Goal: Check status: Check status

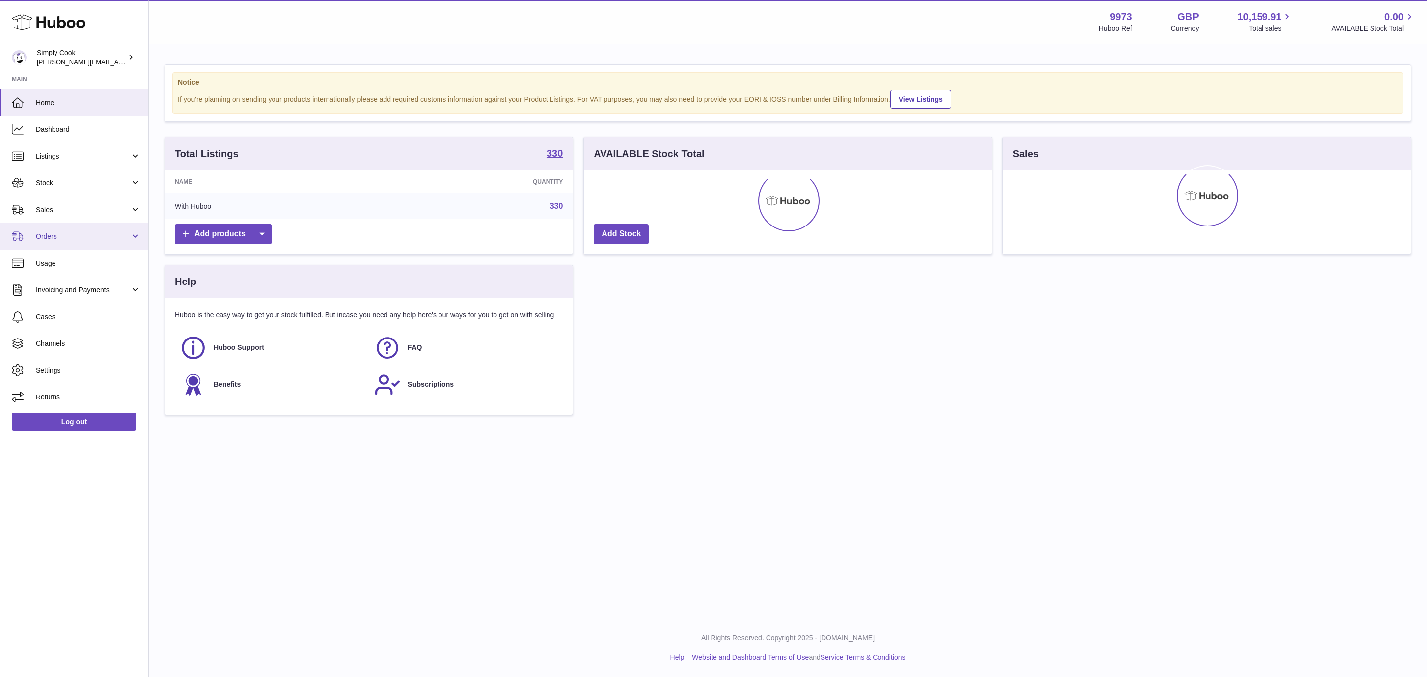
drag, startPoint x: 59, startPoint y: 208, endPoint x: 85, endPoint y: 293, distance: 89.0
click at [59, 208] on span "Sales" at bounding box center [83, 209] width 95 height 9
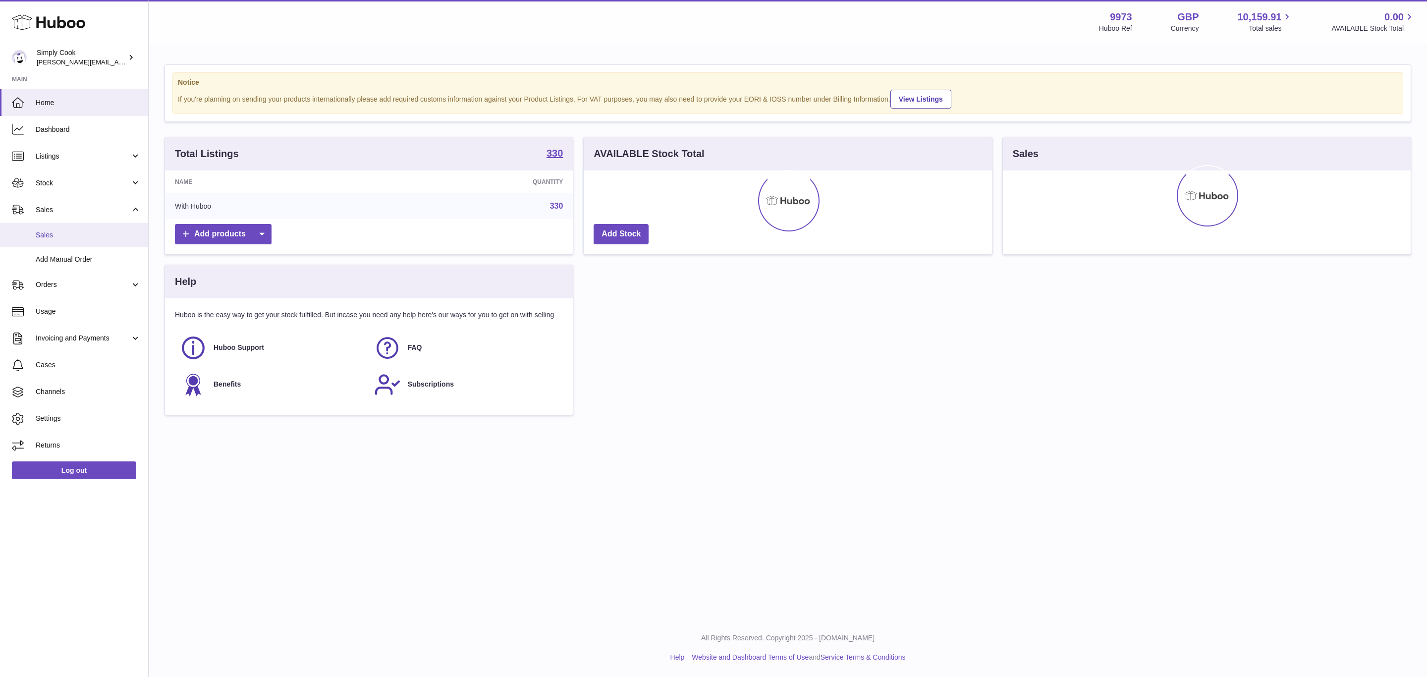
click at [45, 235] on span "Sales" at bounding box center [88, 234] width 105 height 9
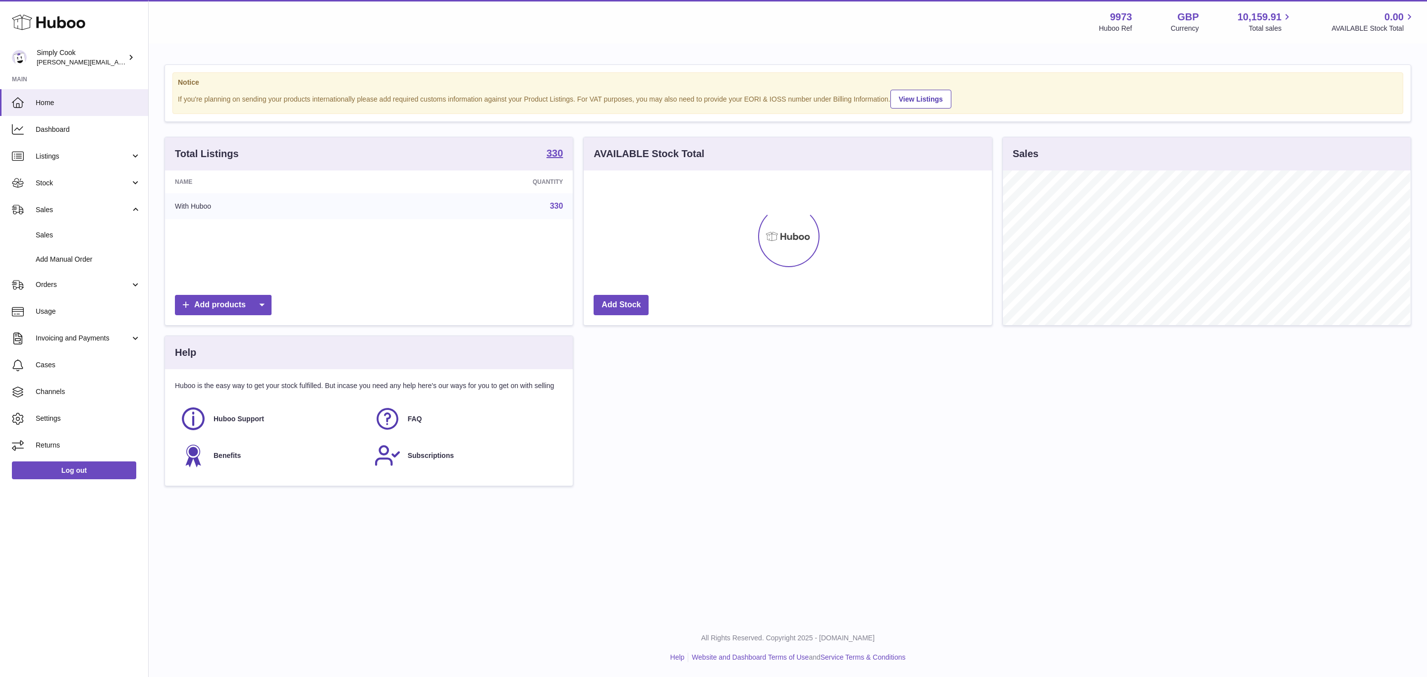
scroll to position [155, 407]
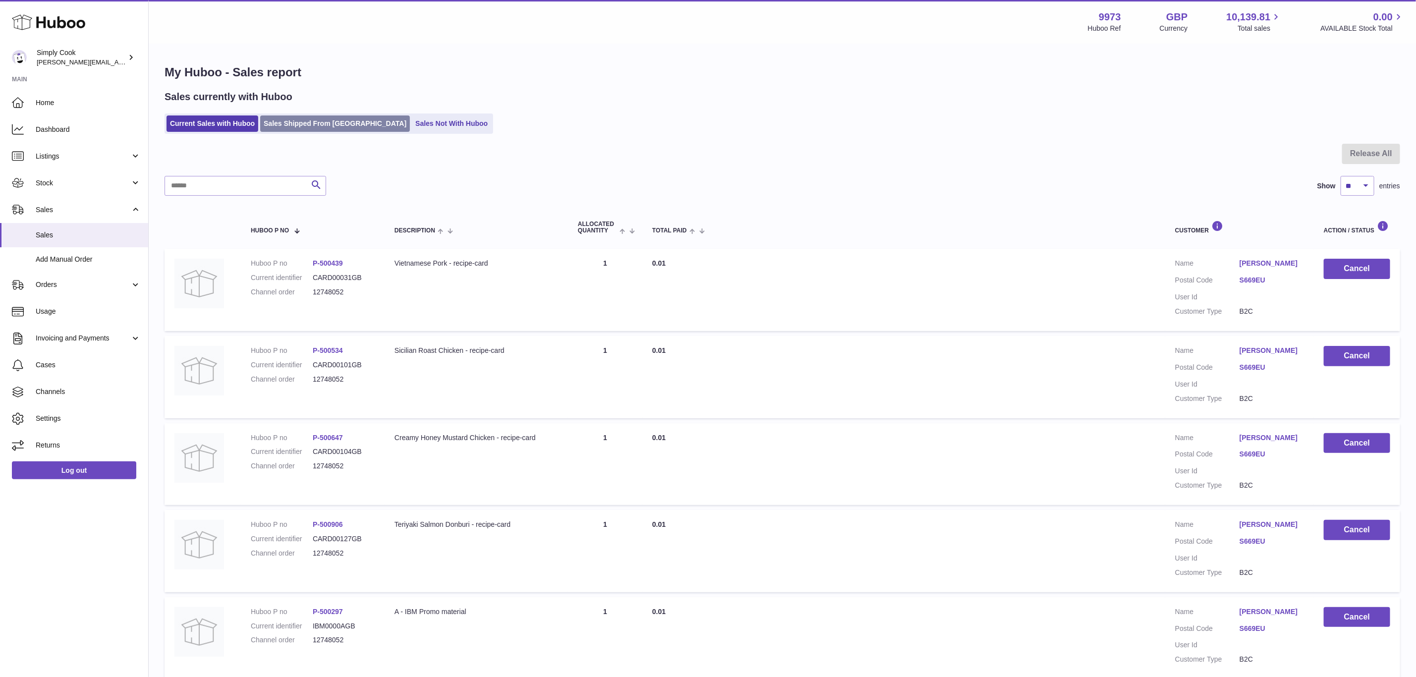
click at [299, 125] on link "Sales Shipped From [GEOGRAPHIC_DATA]" at bounding box center [335, 123] width 150 height 16
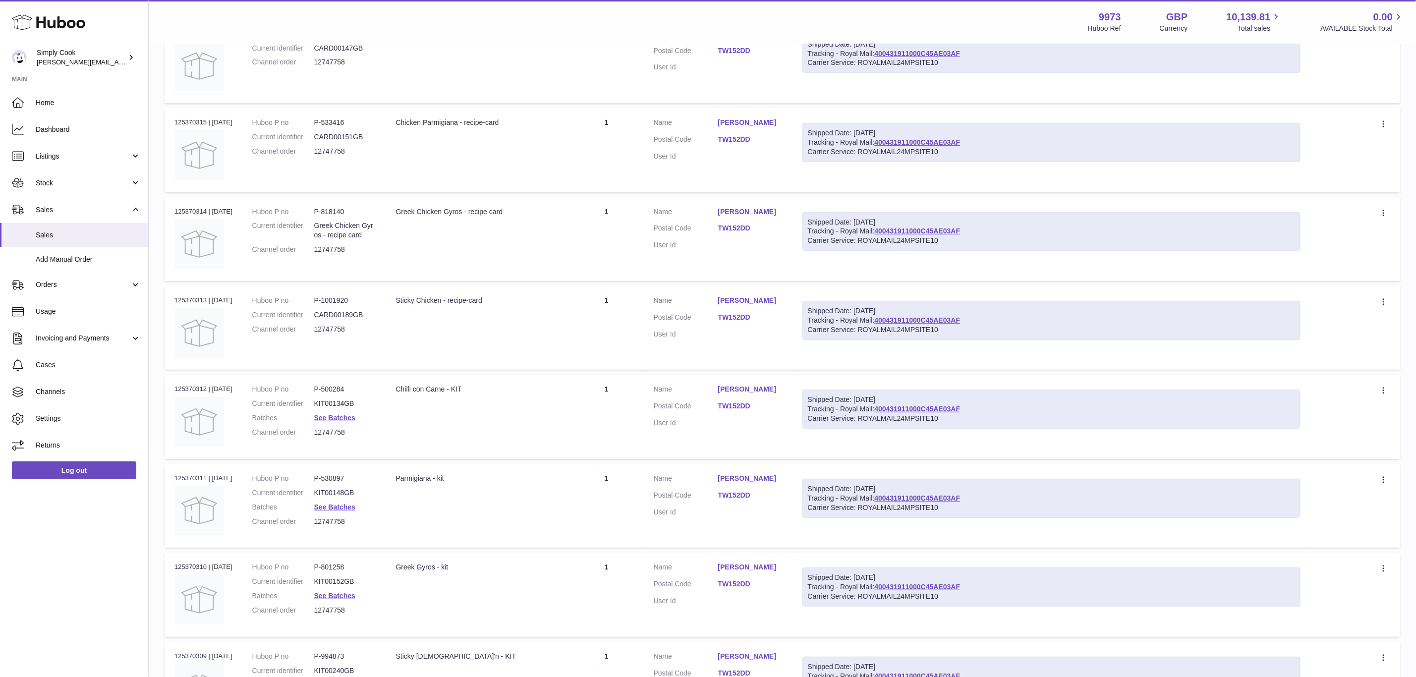
scroll to position [223, 0]
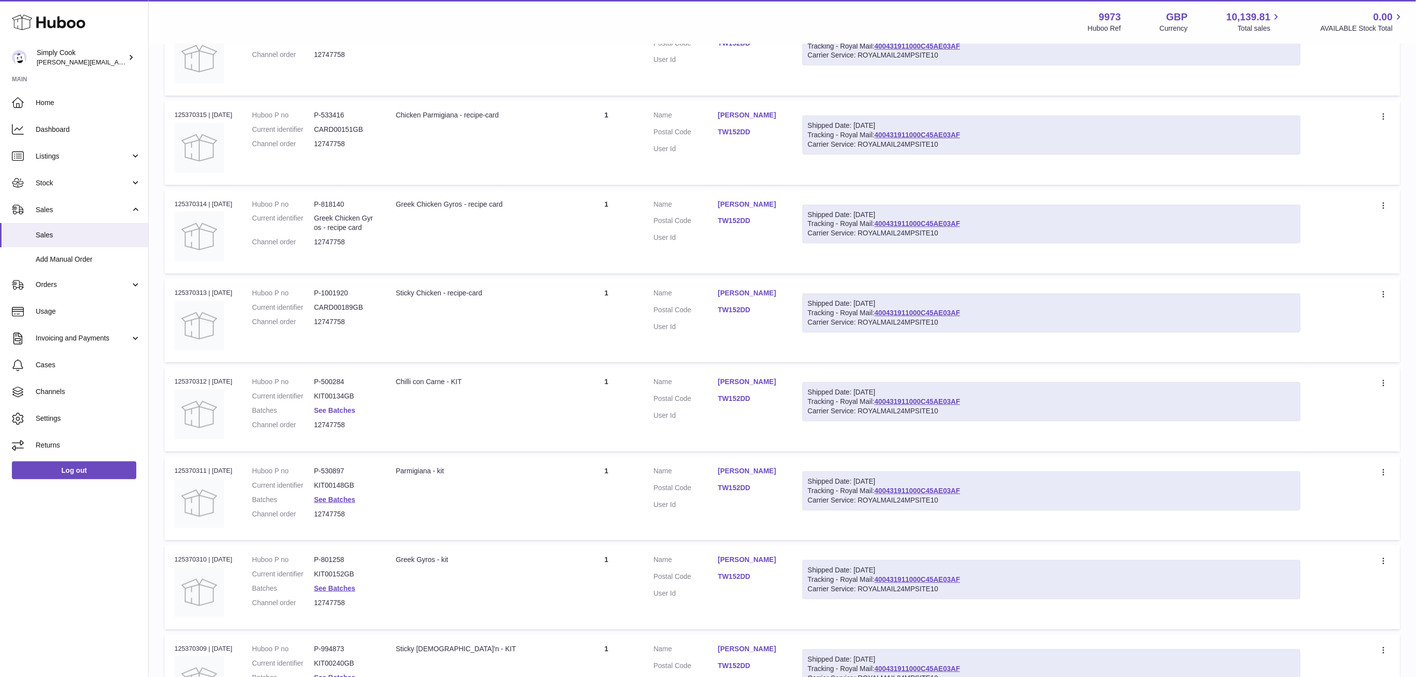
click at [345, 410] on link "See Batches" at bounding box center [334, 410] width 41 height 8
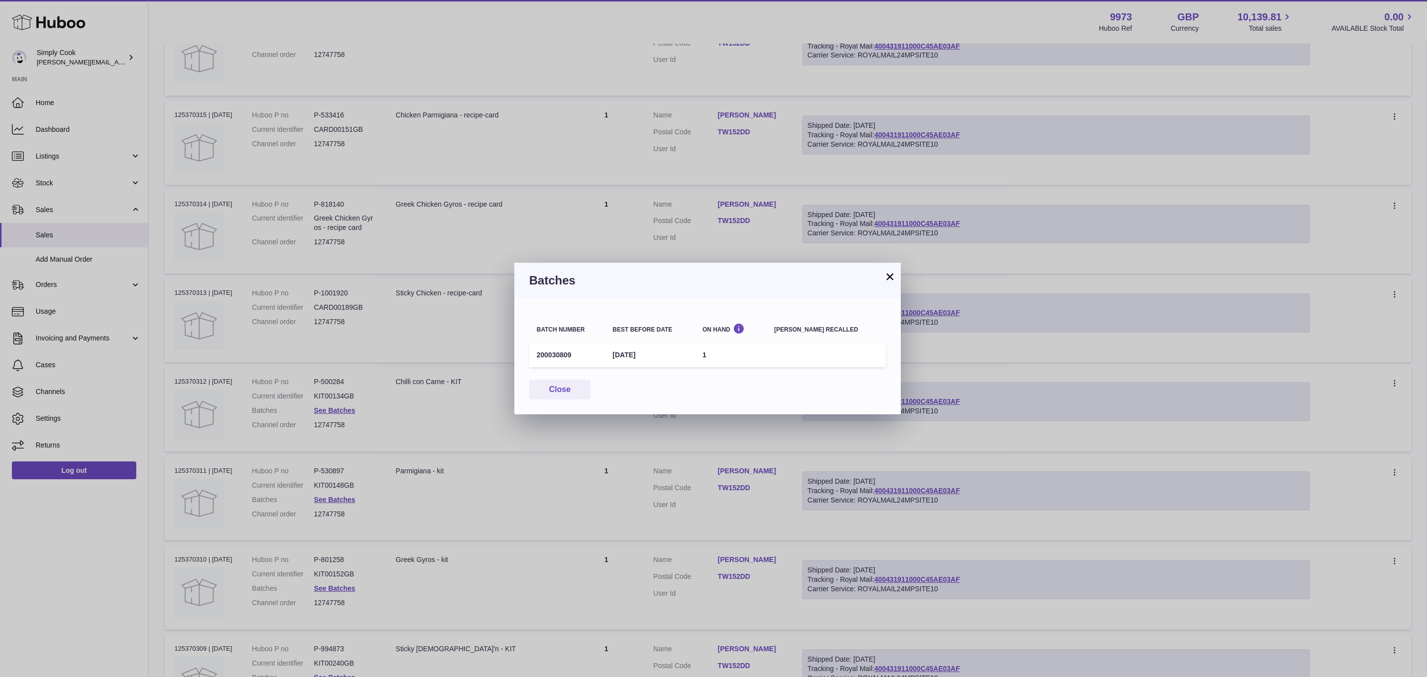
drag, startPoint x: 552, startPoint y: 369, endPoint x: 552, endPoint y: 375, distance: 5.5
click at [552, 371] on div "Batch number Best before date On Hand Batch recalled 200030809 31st Mar 2026 1 …" at bounding box center [707, 356] width 387 height 116
click at [554, 383] on button "Close" at bounding box center [559, 390] width 61 height 20
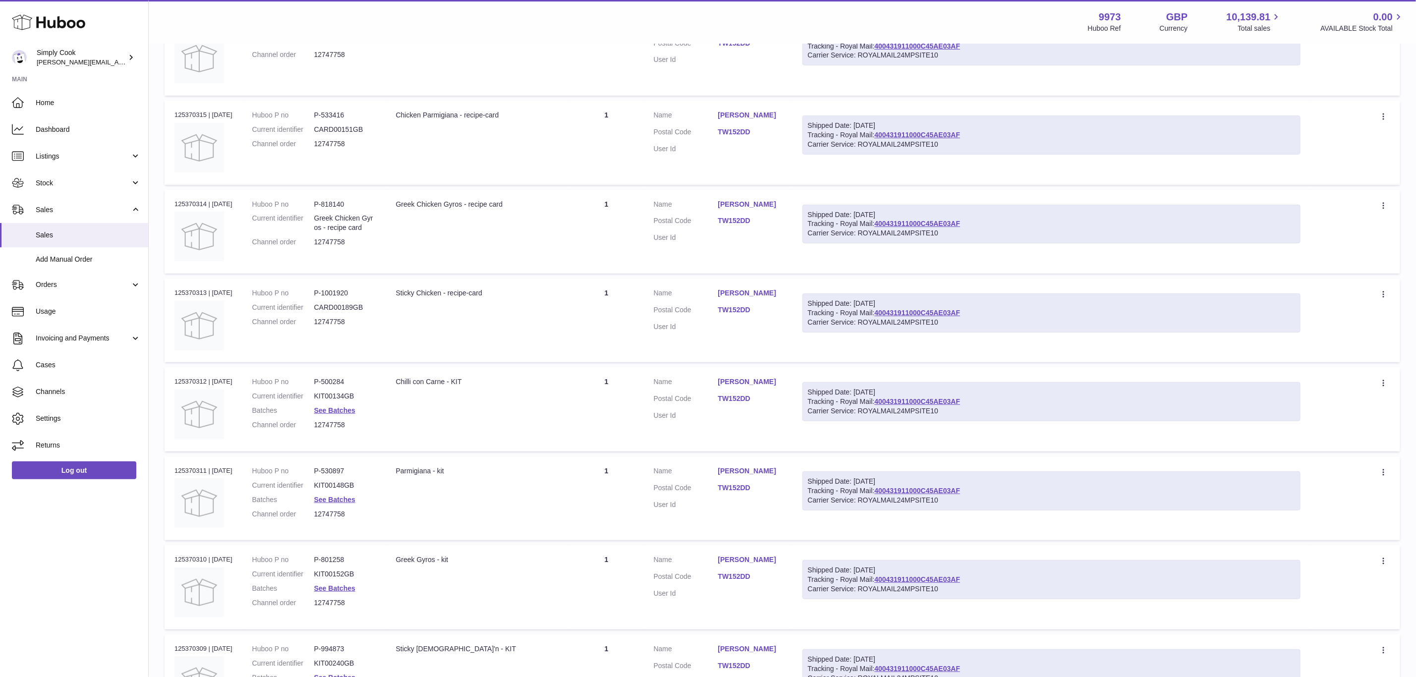
click at [346, 502] on dl "Huboo P no P-530897 Current identifier KIT00148GB Batches See Batches Channel o…" at bounding box center [314, 494] width 124 height 57
click at [348, 498] on link "See Batches" at bounding box center [334, 500] width 41 height 8
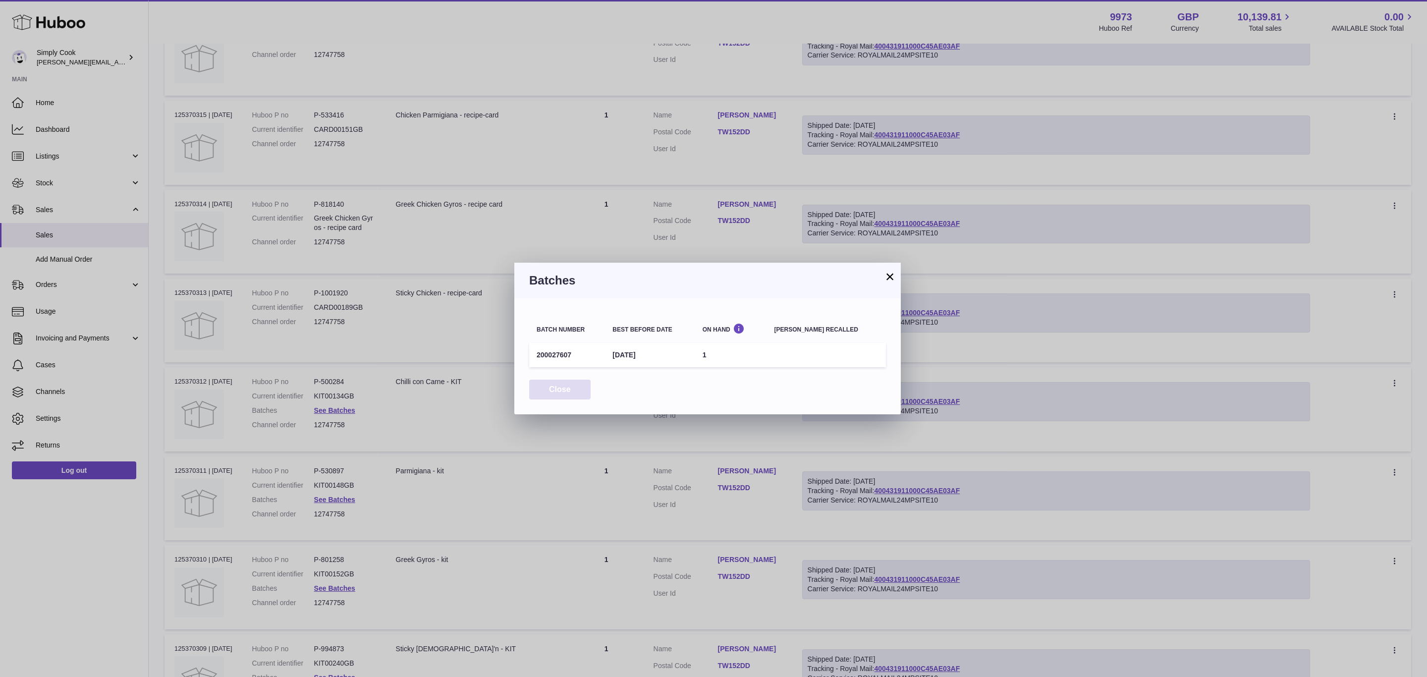
click at [563, 397] on button "Close" at bounding box center [559, 390] width 61 height 20
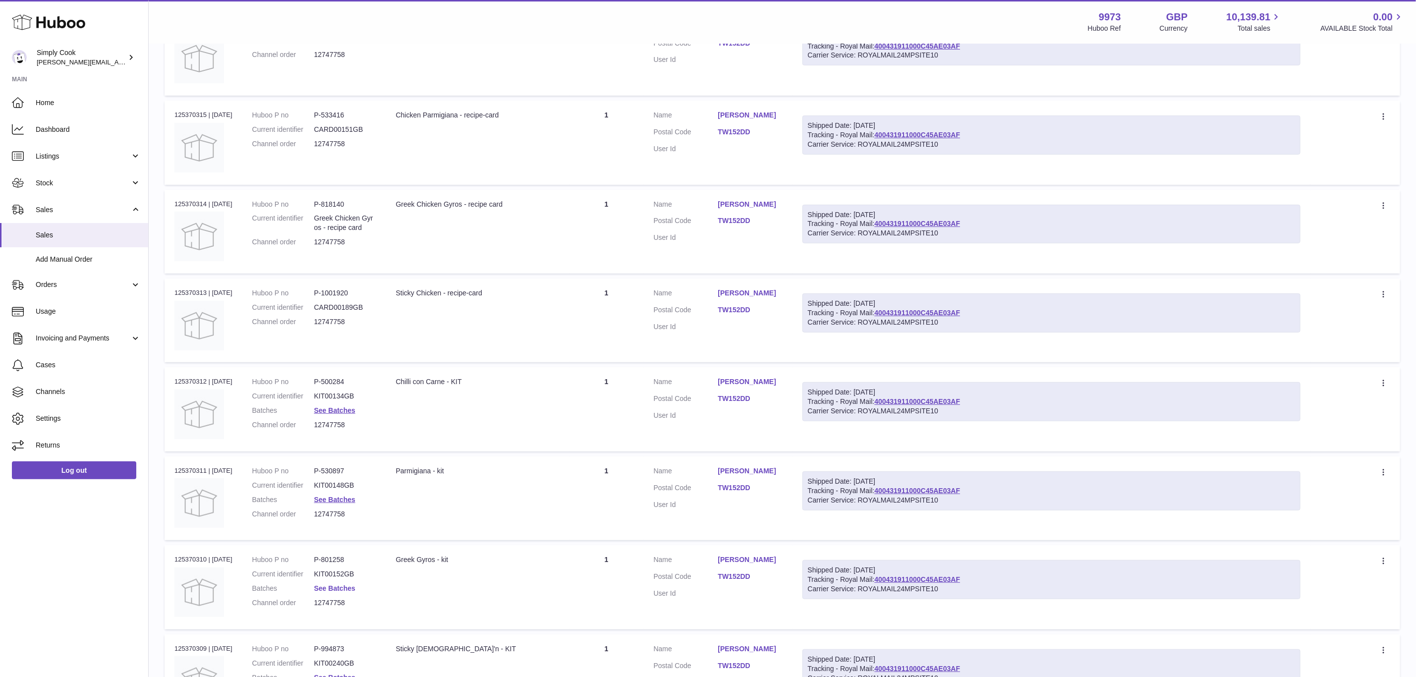
click at [338, 588] on link "See Batches" at bounding box center [334, 588] width 41 height 8
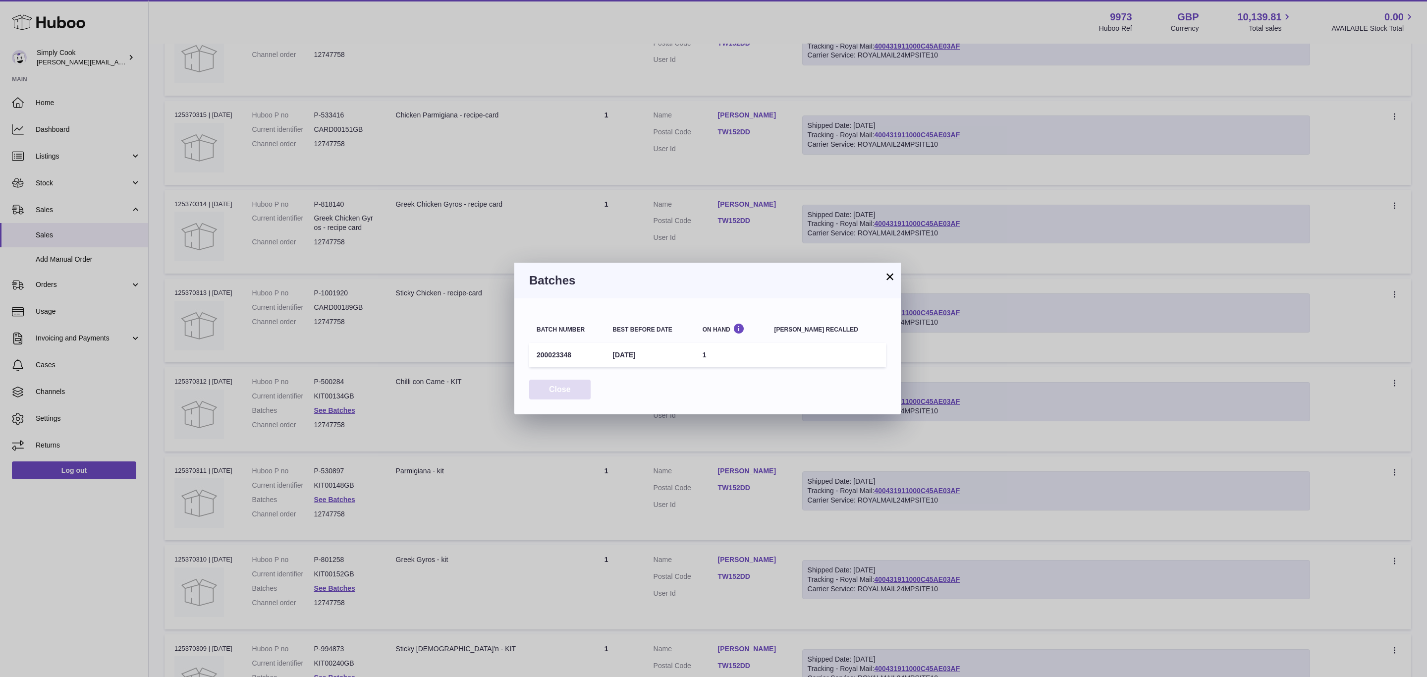
click at [546, 385] on button "Close" at bounding box center [559, 390] width 61 height 20
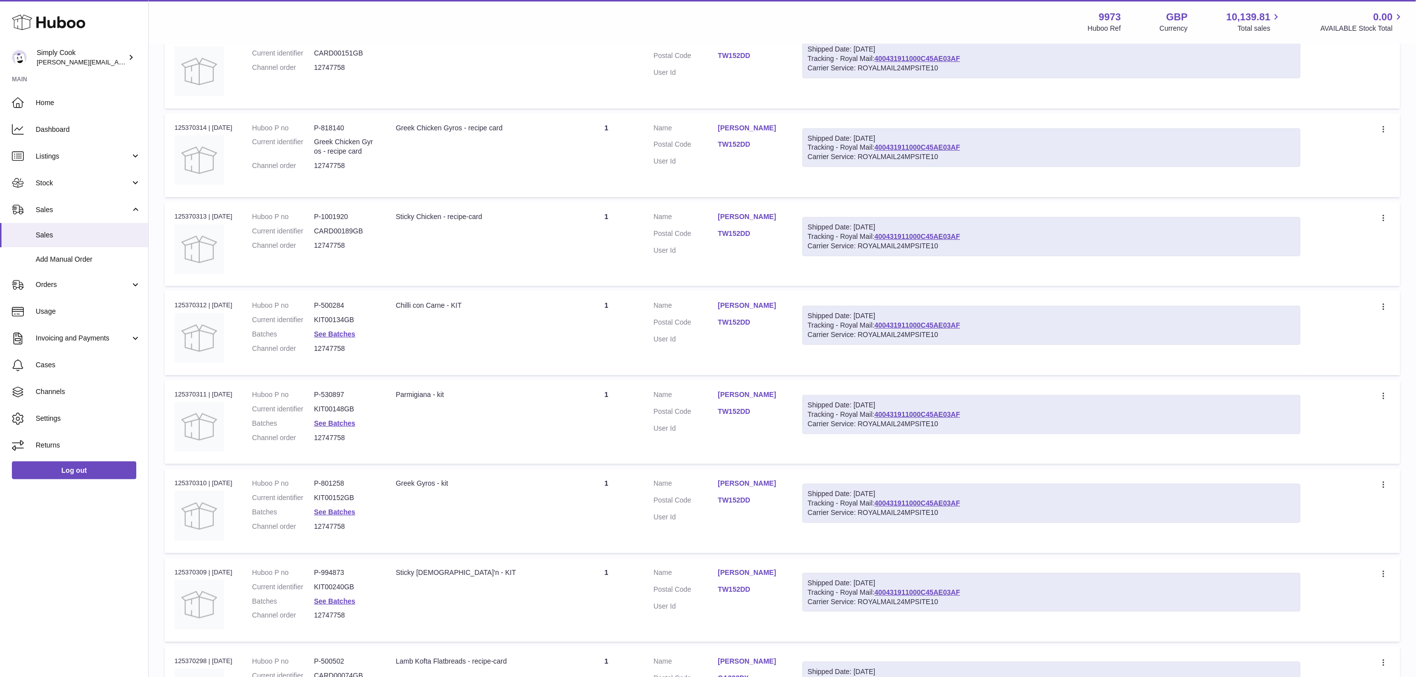
scroll to position [446, 0]
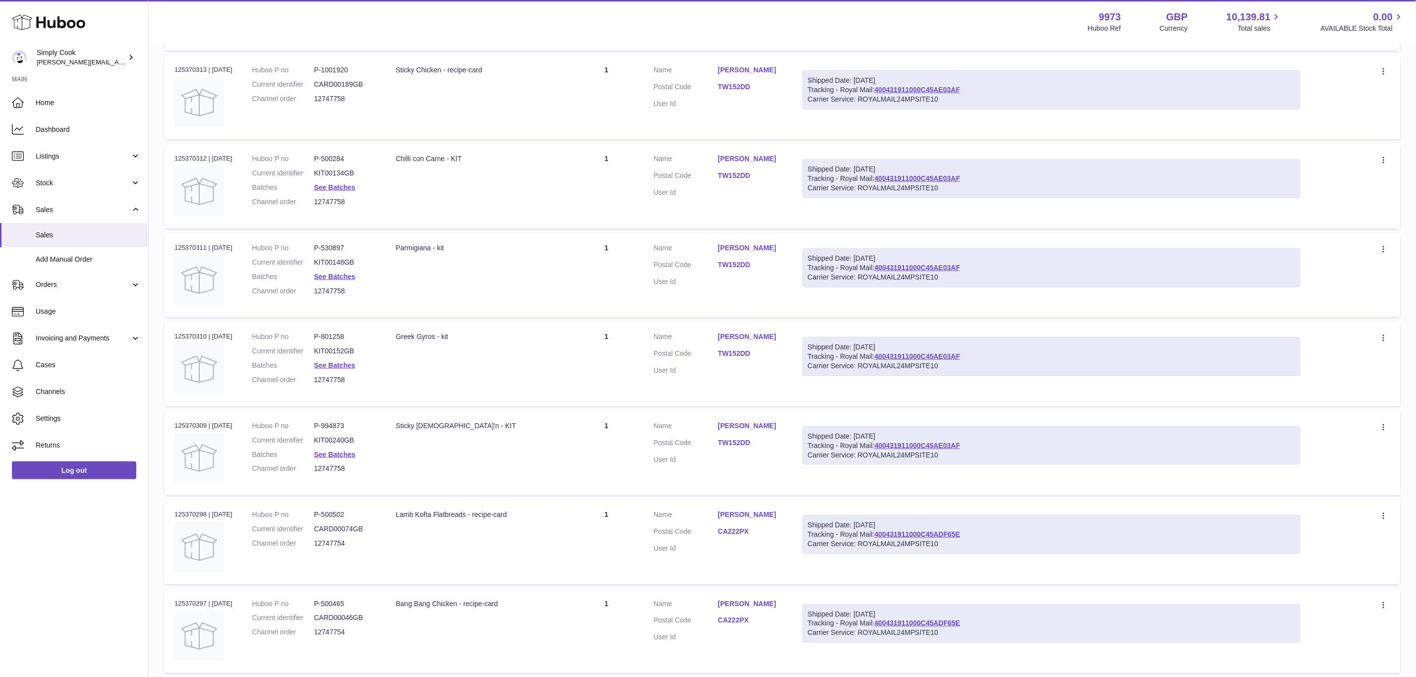
click at [354, 455] on dd "See Batches" at bounding box center [345, 454] width 62 height 9
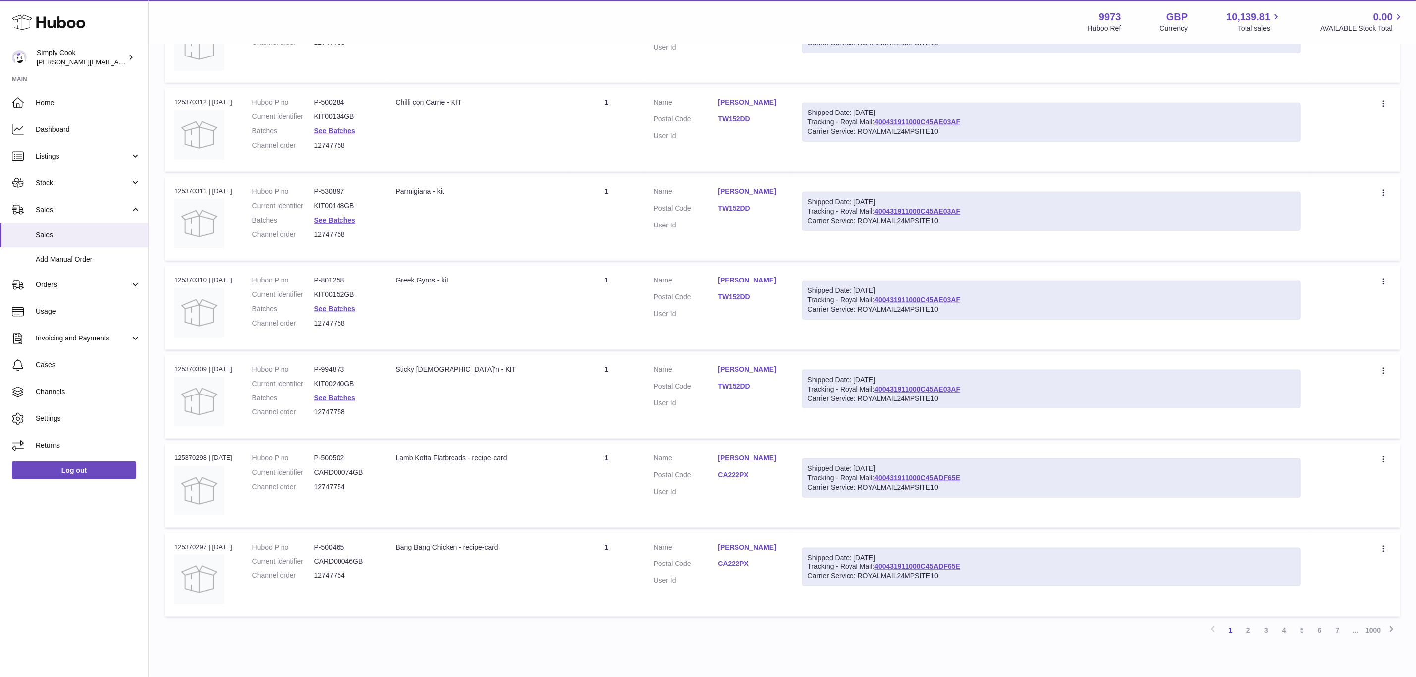
scroll to position [546, 0]
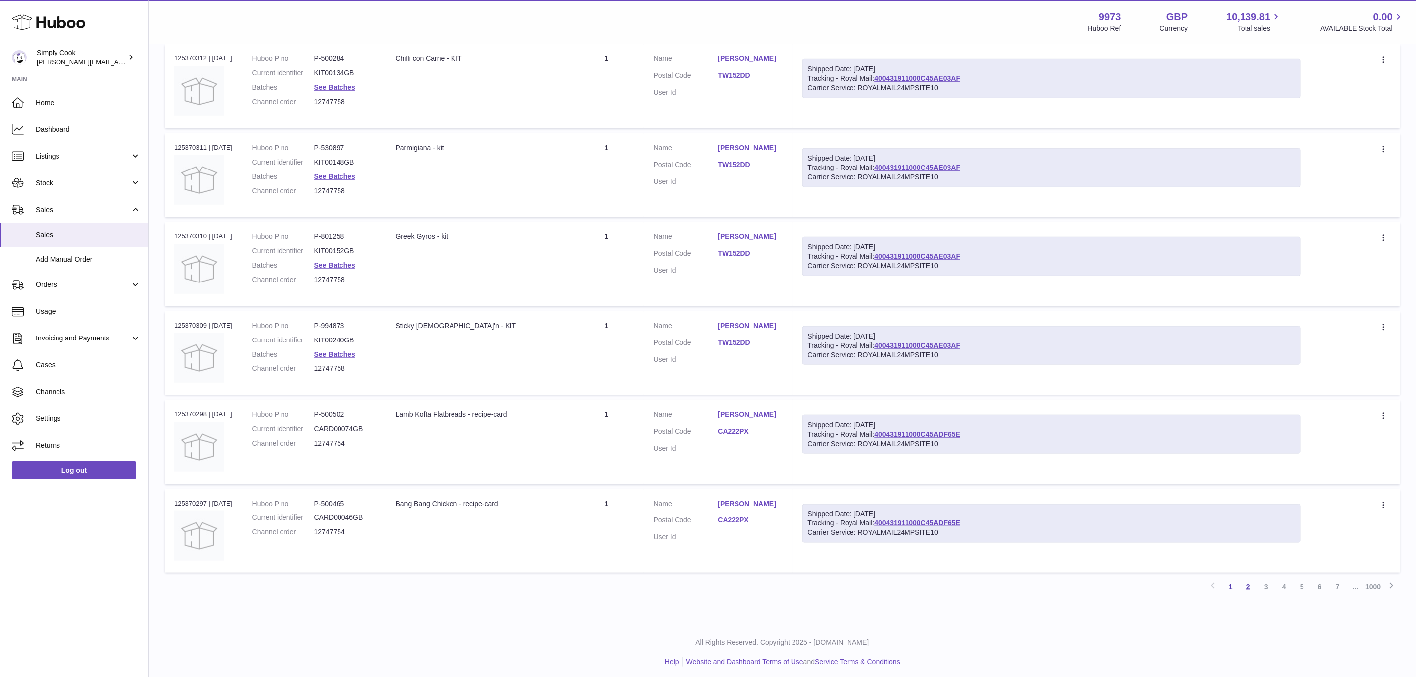
click at [1252, 587] on link "2" at bounding box center [1248, 587] width 18 height 18
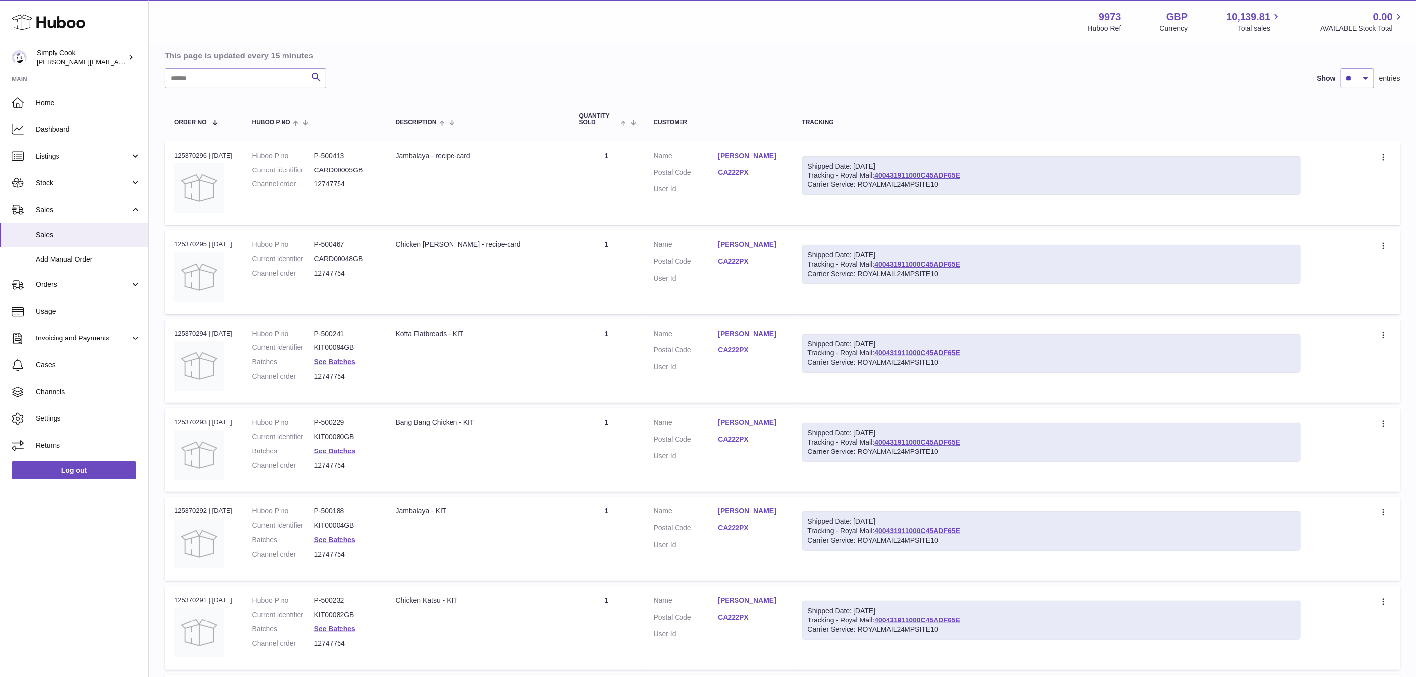
scroll to position [119, 0]
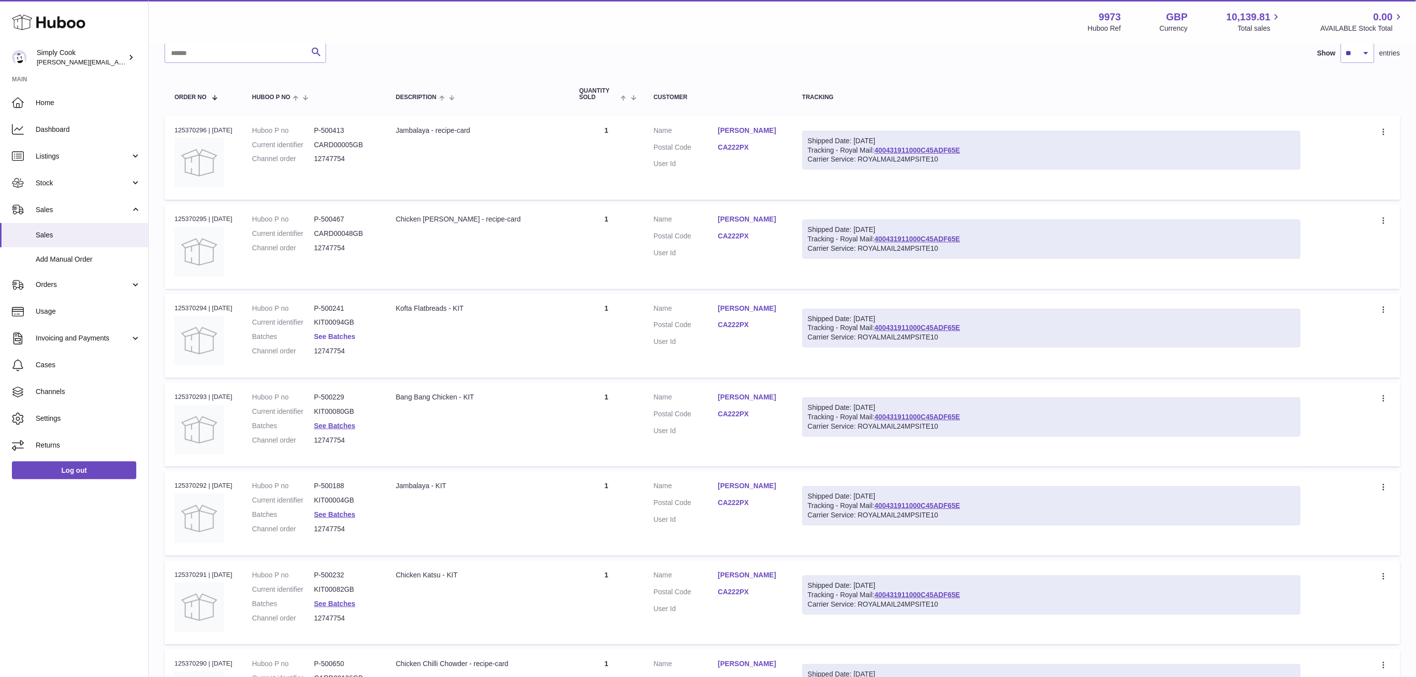
click at [351, 334] on link "See Batches" at bounding box center [334, 337] width 41 height 8
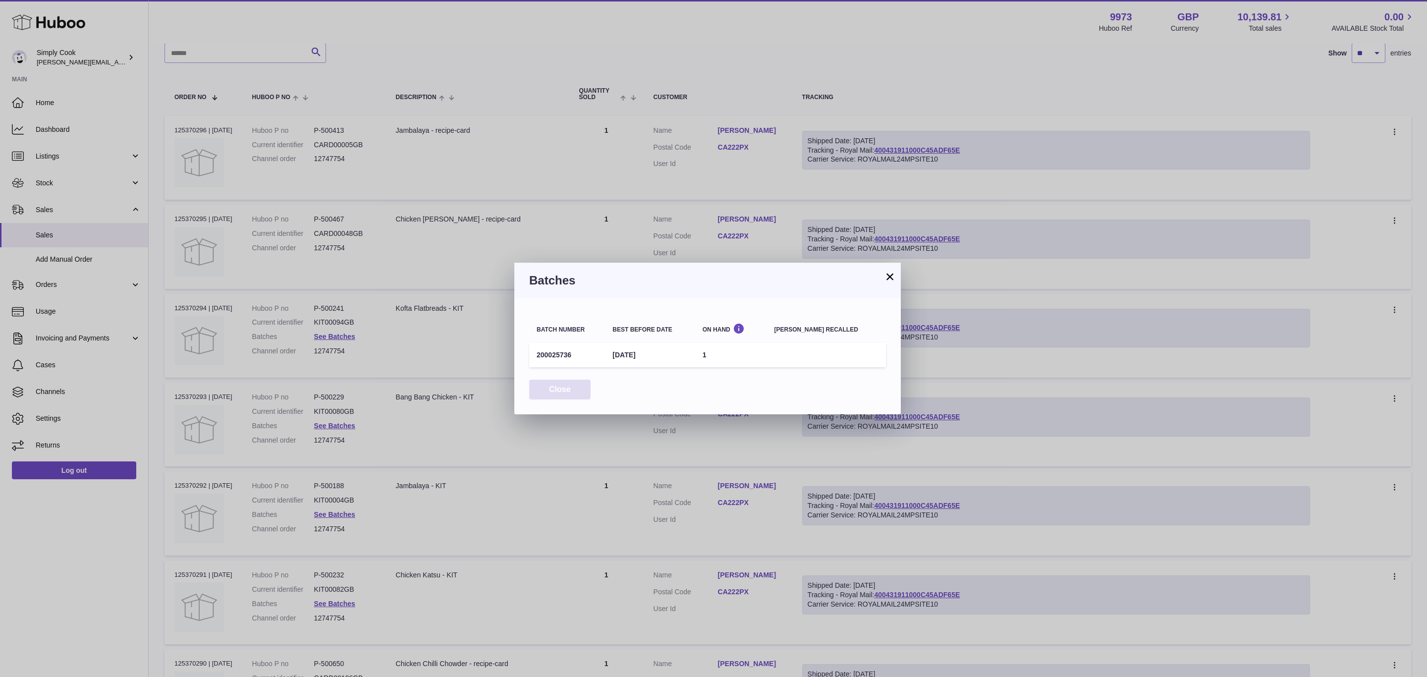
click at [557, 387] on button "Close" at bounding box center [559, 390] width 61 height 20
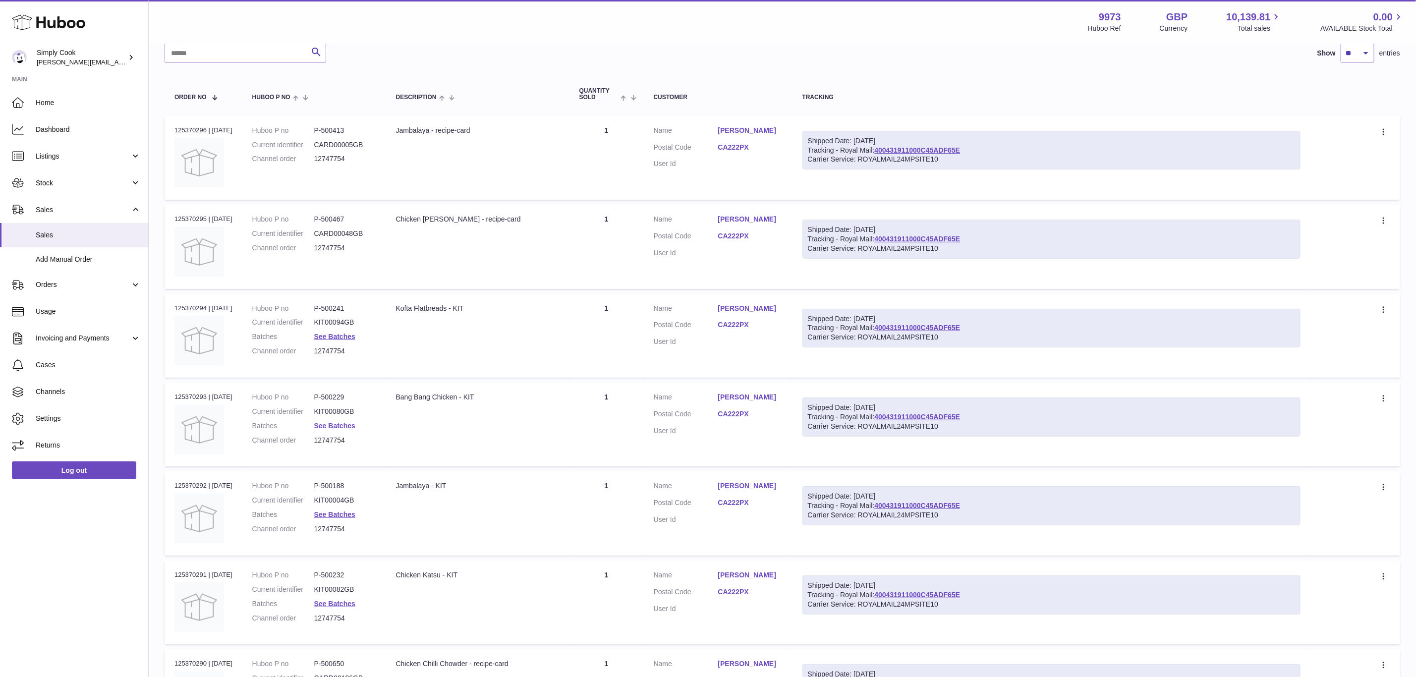
click at [348, 424] on link "See Batches" at bounding box center [334, 426] width 41 height 8
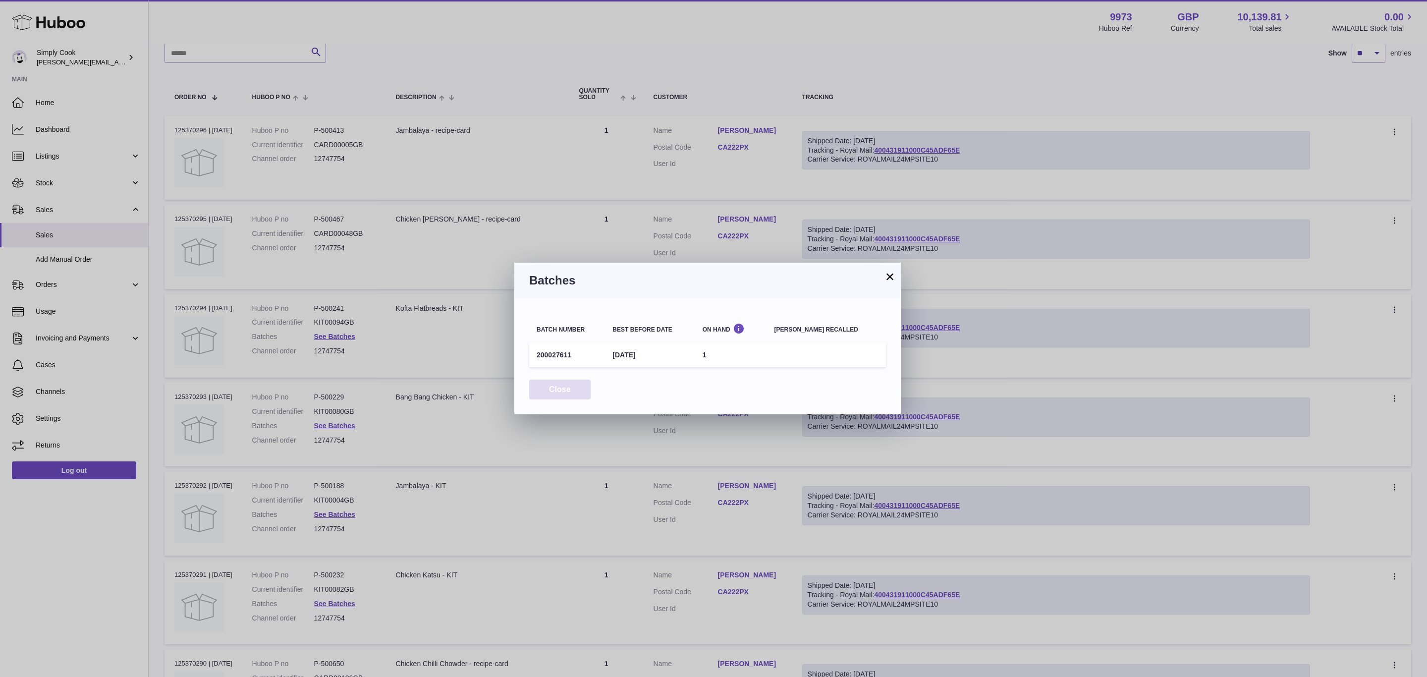
drag, startPoint x: 574, startPoint y: 394, endPoint x: 557, endPoint y: 394, distance: 17.4
click at [573, 394] on button "Close" at bounding box center [559, 390] width 61 height 20
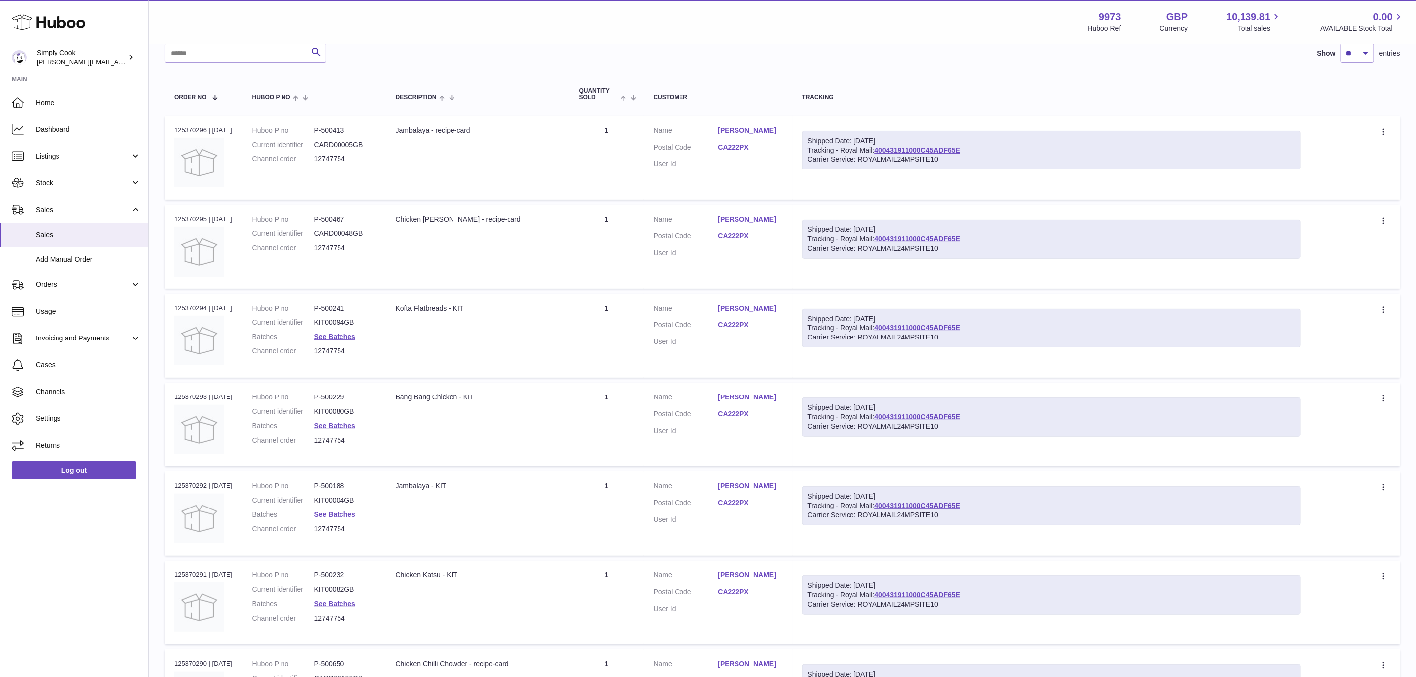
click at [355, 510] on link "See Batches" at bounding box center [334, 514] width 41 height 8
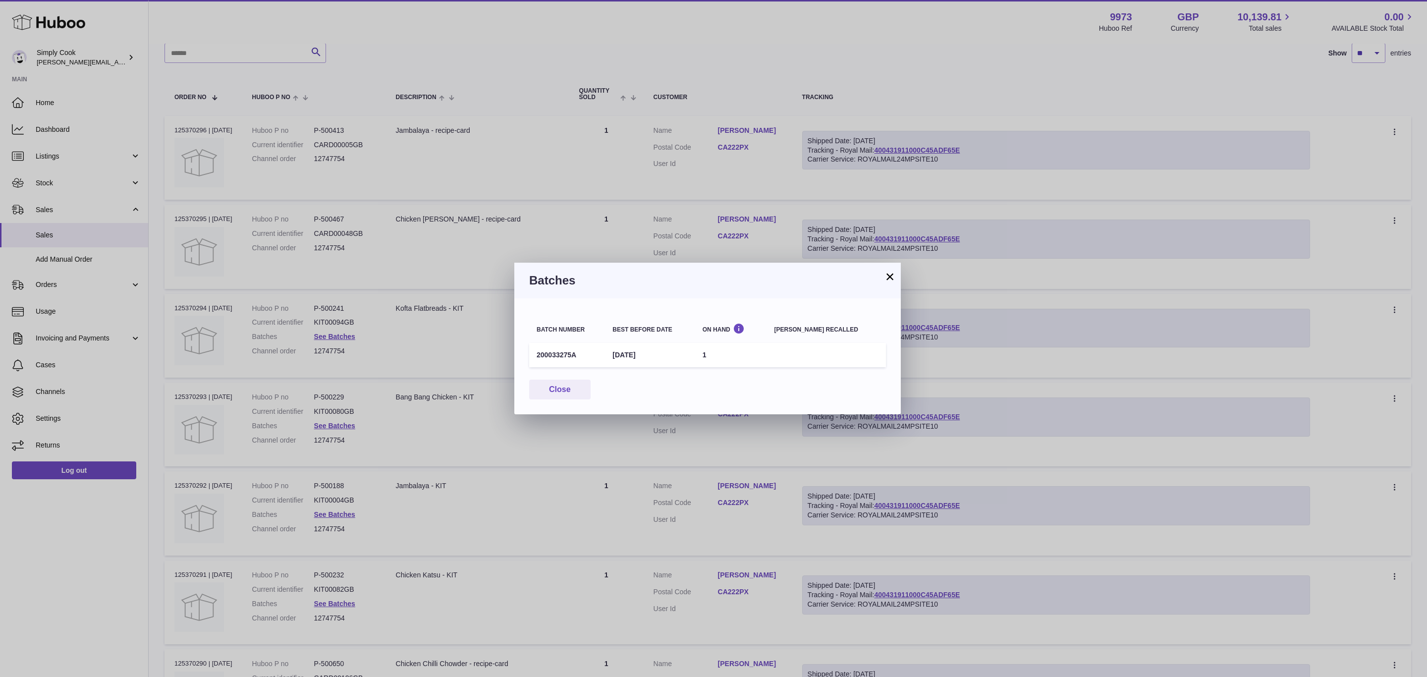
click at [895, 281] on button "×" at bounding box center [890, 277] width 12 height 12
